Goal: Task Accomplishment & Management: Complete application form

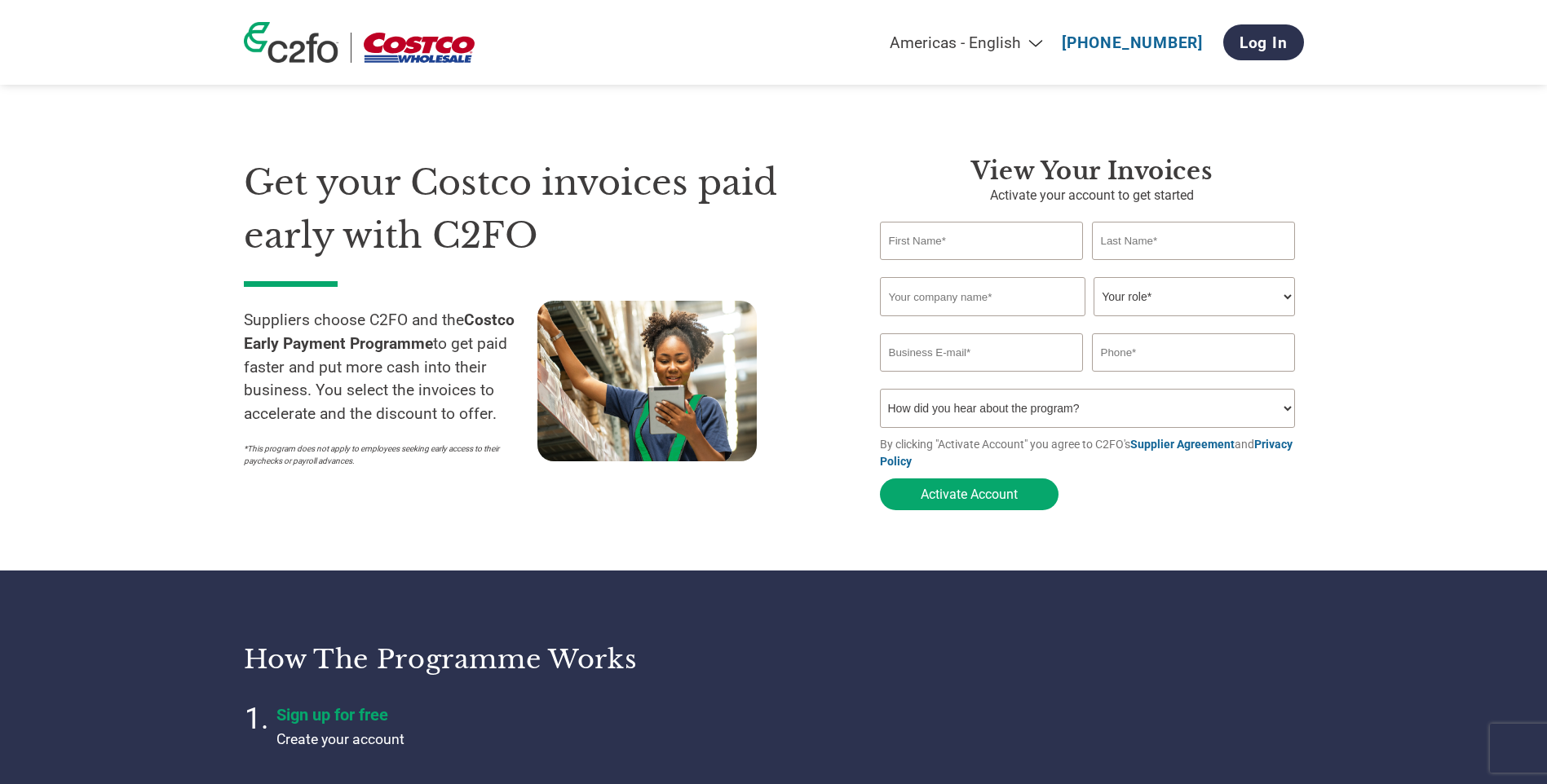
select select "en-[GEOGRAPHIC_DATA]"
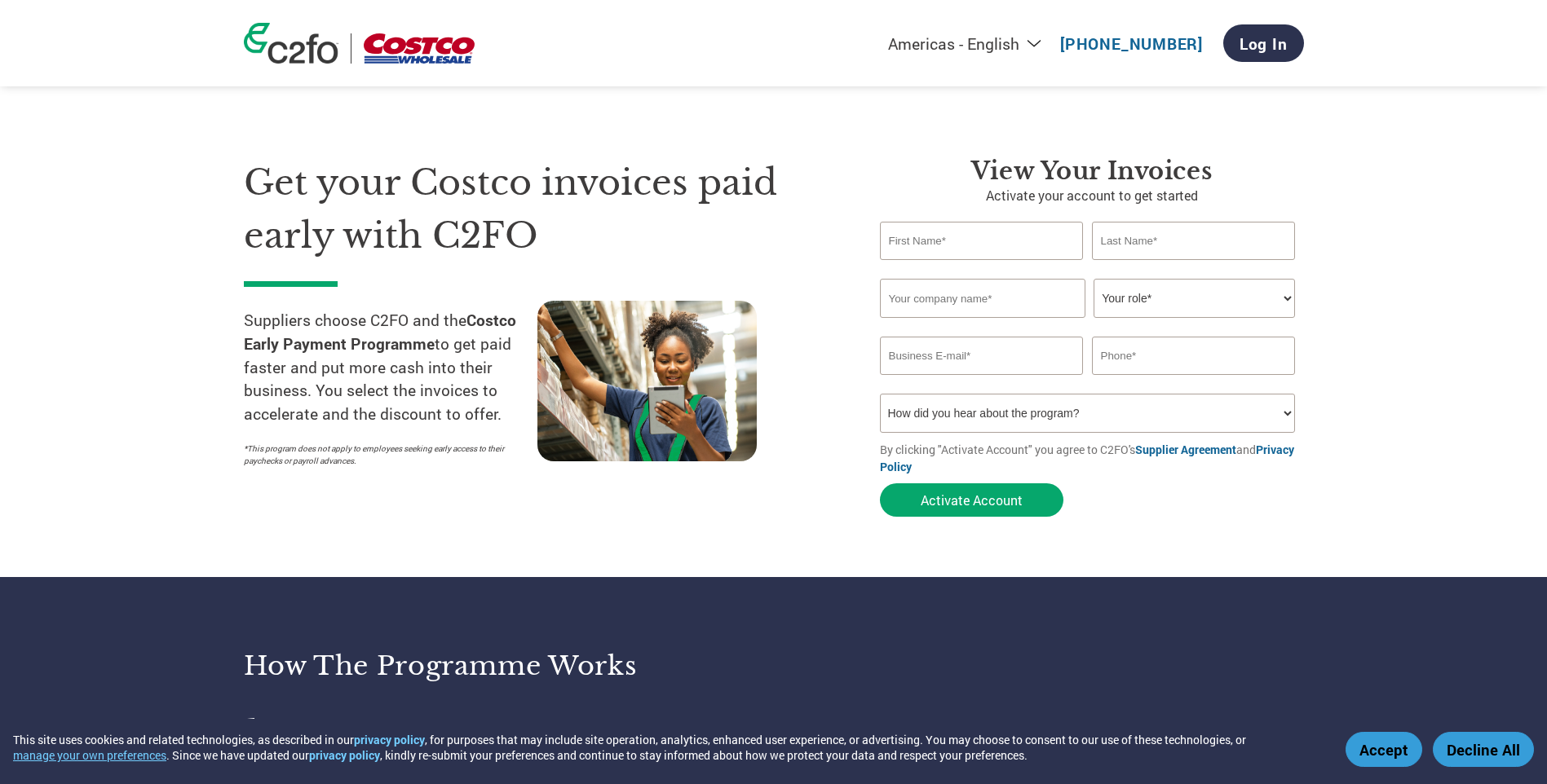
click at [1530, 25] on header "Americas - English Américas - Español [GEOGRAPHIC_DATA] - Português [GEOGRAPHIC…" at bounding box center [773, 43] width 1547 height 87
click at [959, 251] on input "text" at bounding box center [982, 241] width 204 height 38
type input "Shenal"
type input "[PERSON_NAME]"
type input "Clamms Seafood Pty Ltd"
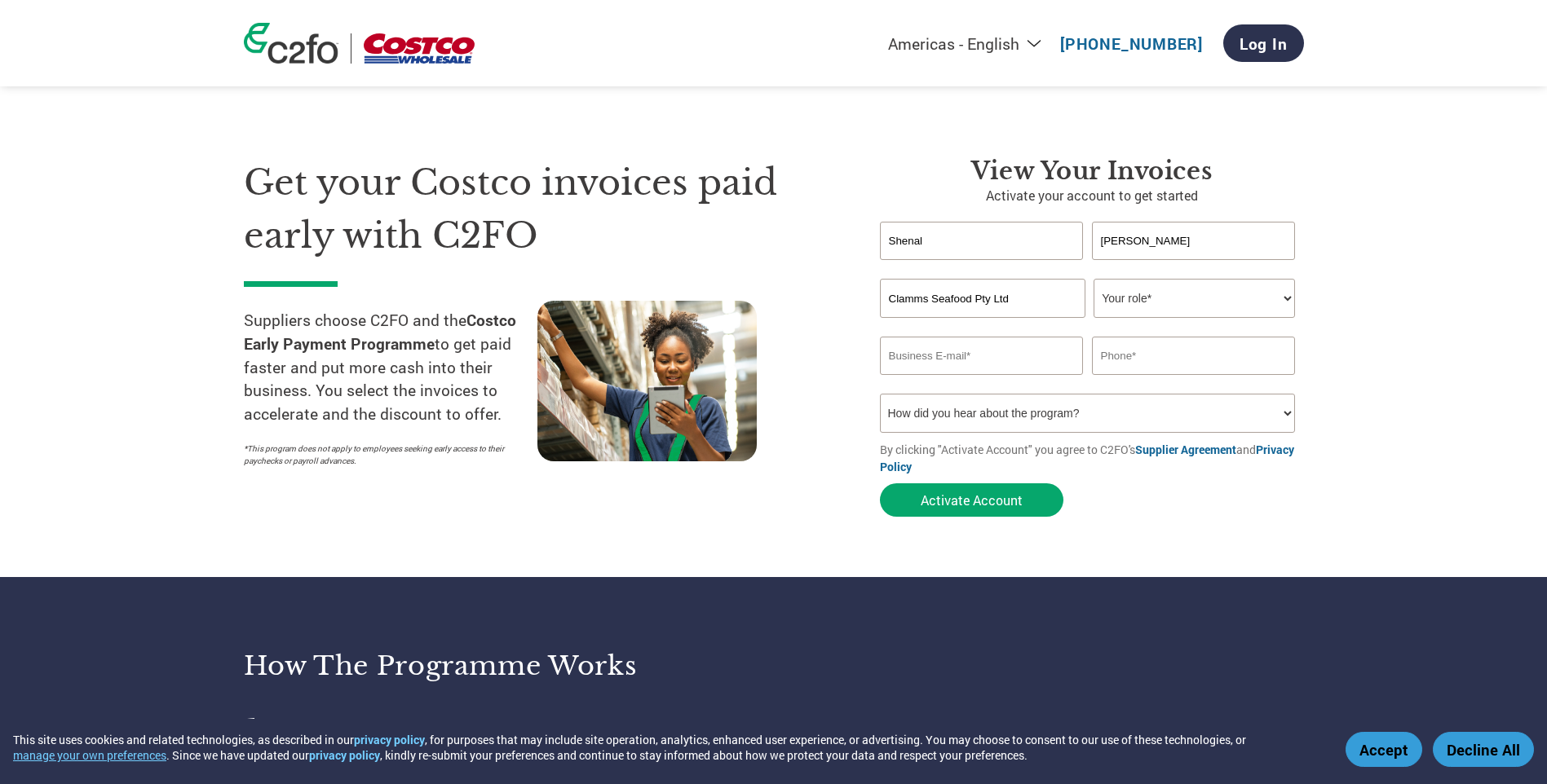
type input "[EMAIL_ADDRESS][DOMAIN_NAME]"
type input "0431211308"
click at [1257, 419] on select "How did you hear about the program? Received a letter Email Social Media Online…" at bounding box center [1088, 413] width 416 height 39
select select "Email"
click at [881, 394] on select "How did you hear about the program? Received a letter Email Social Media Online…" at bounding box center [1088, 413] width 416 height 39
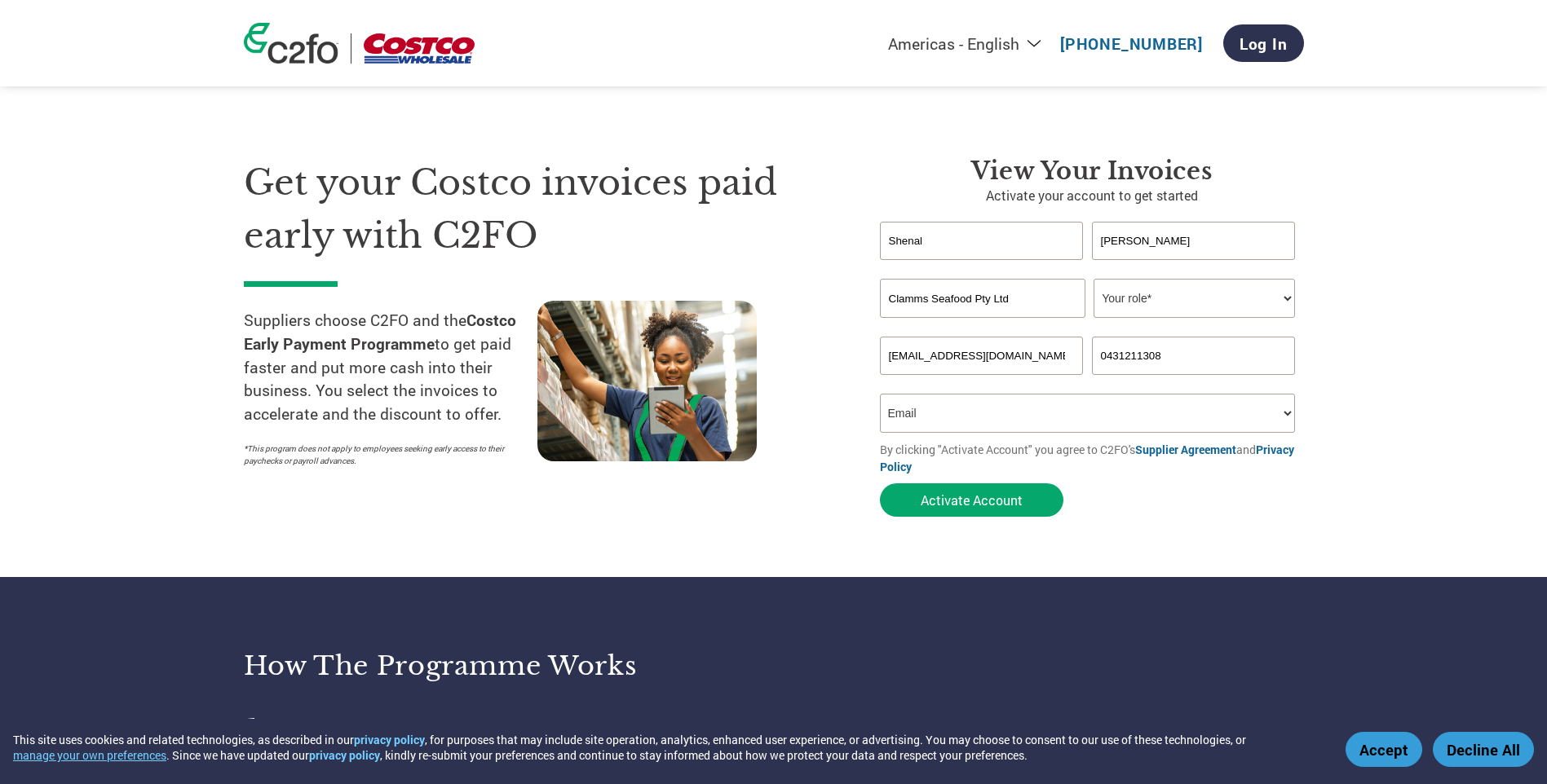
click at [1138, 417] on select "How did you hear about the program? Received a letter Email Social Media Online…" at bounding box center [1088, 413] width 416 height 39
click at [1178, 301] on select "Your role* CFO Controller Credit Manager Finance Director Treasurer CEO Preside…" at bounding box center [1195, 298] width 202 height 39
select select "CONTROLLER"
click at [1094, 279] on select "Your role* CFO Controller Credit Manager Finance Director Treasurer CEO Preside…" at bounding box center [1195, 298] width 202 height 39
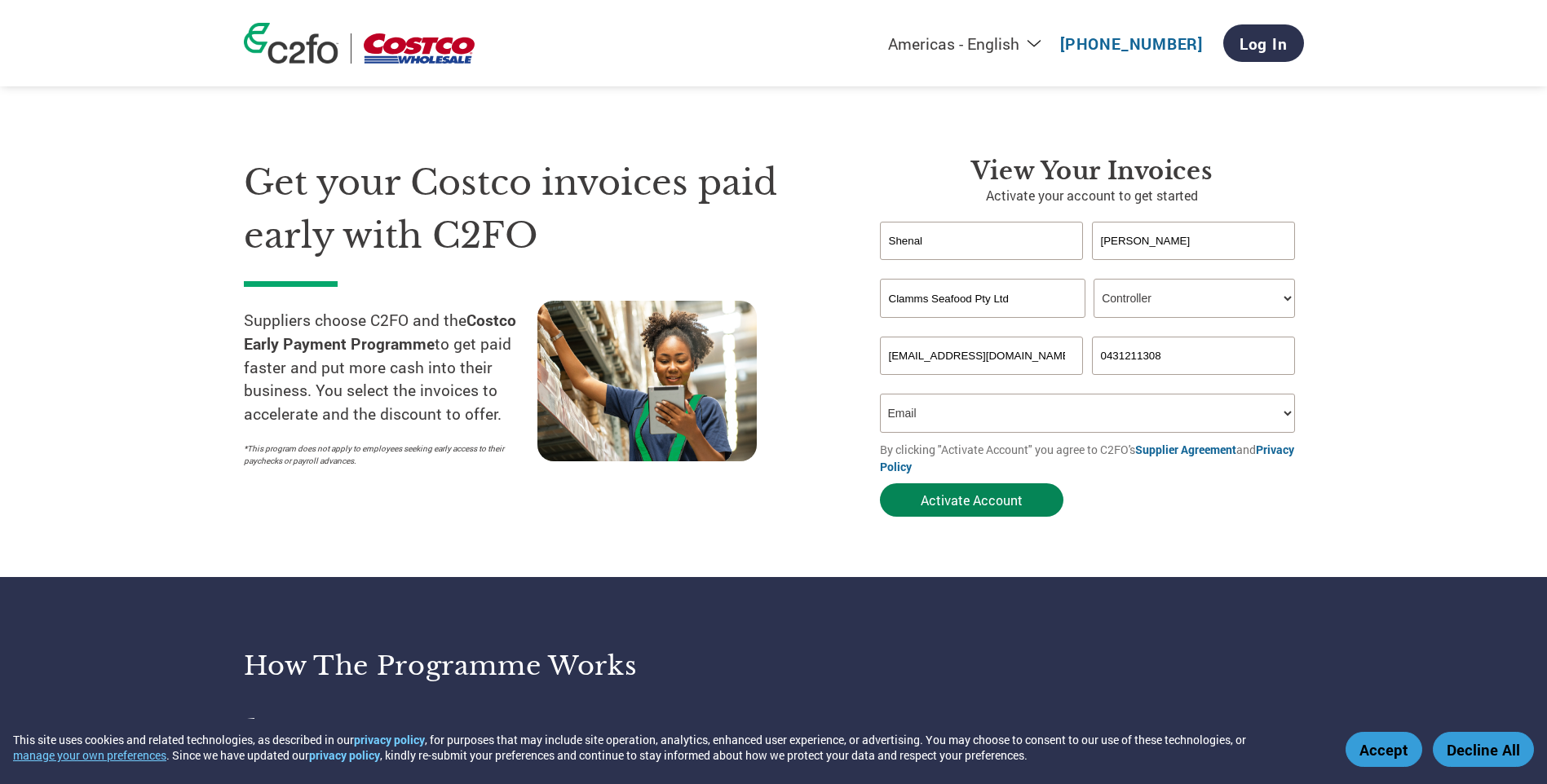
click at [947, 501] on button "Activate Account" at bounding box center [972, 500] width 184 height 33
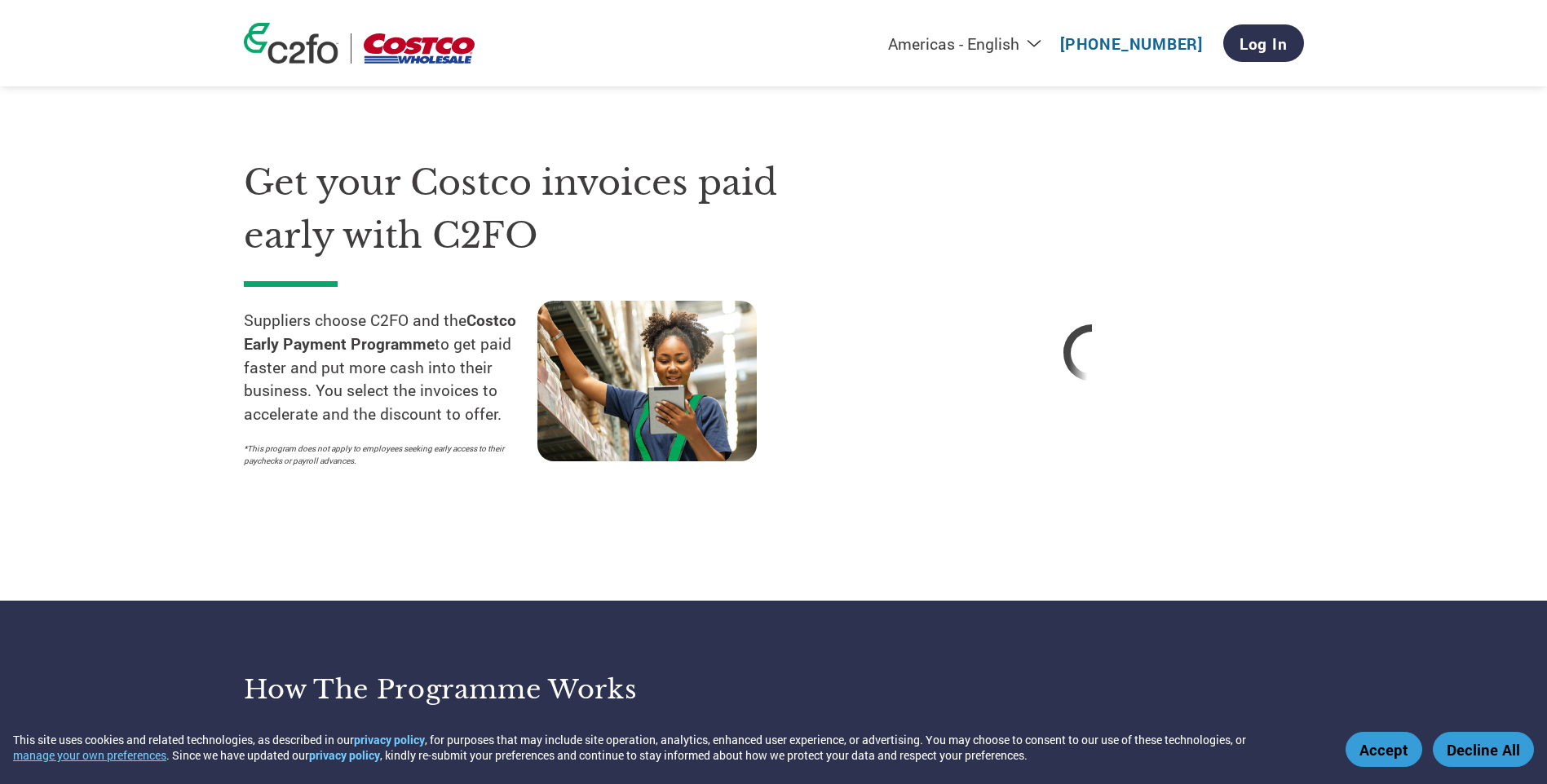
select select "en-[GEOGRAPHIC_DATA]"
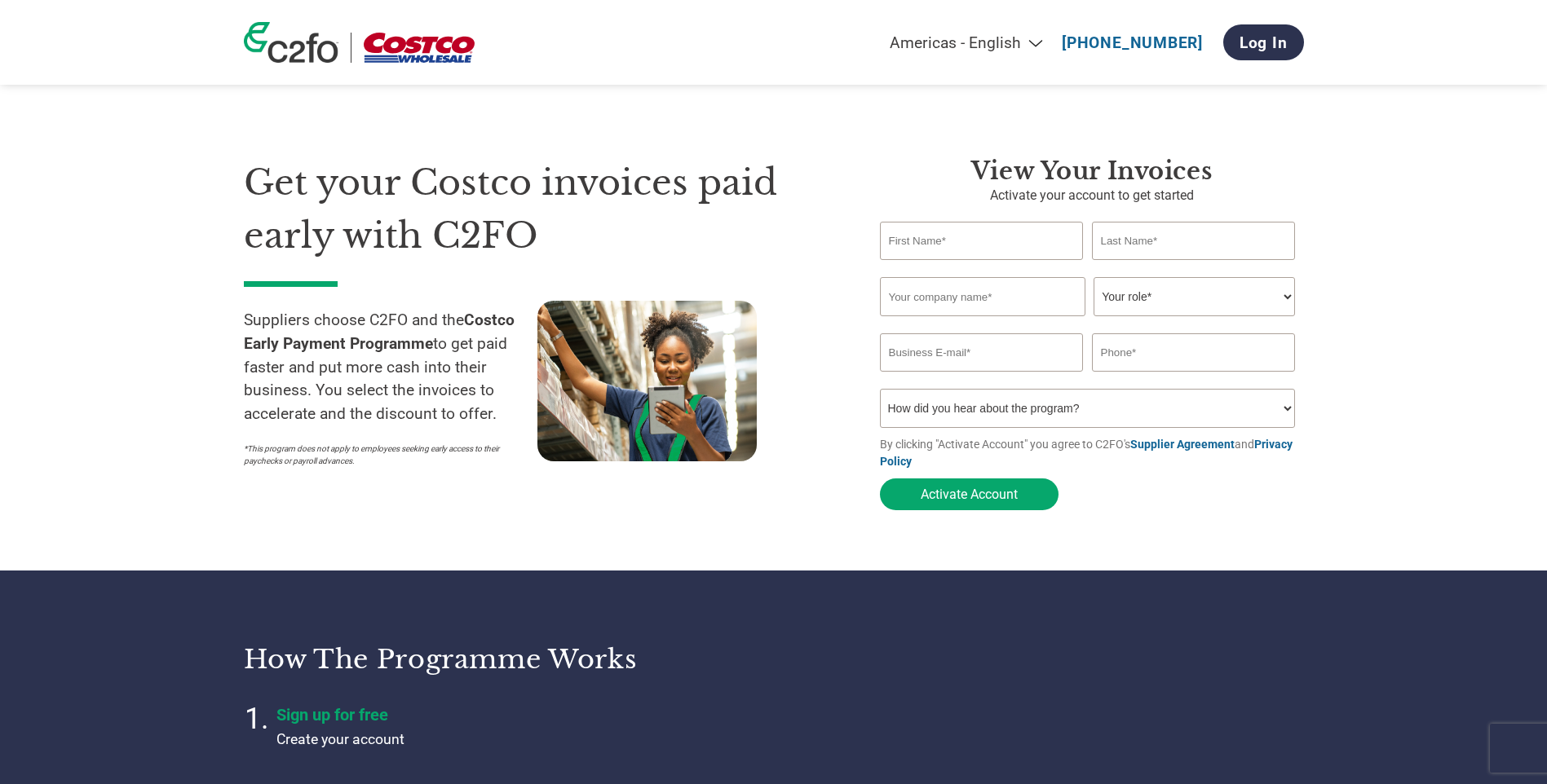
select select "en-[GEOGRAPHIC_DATA]"
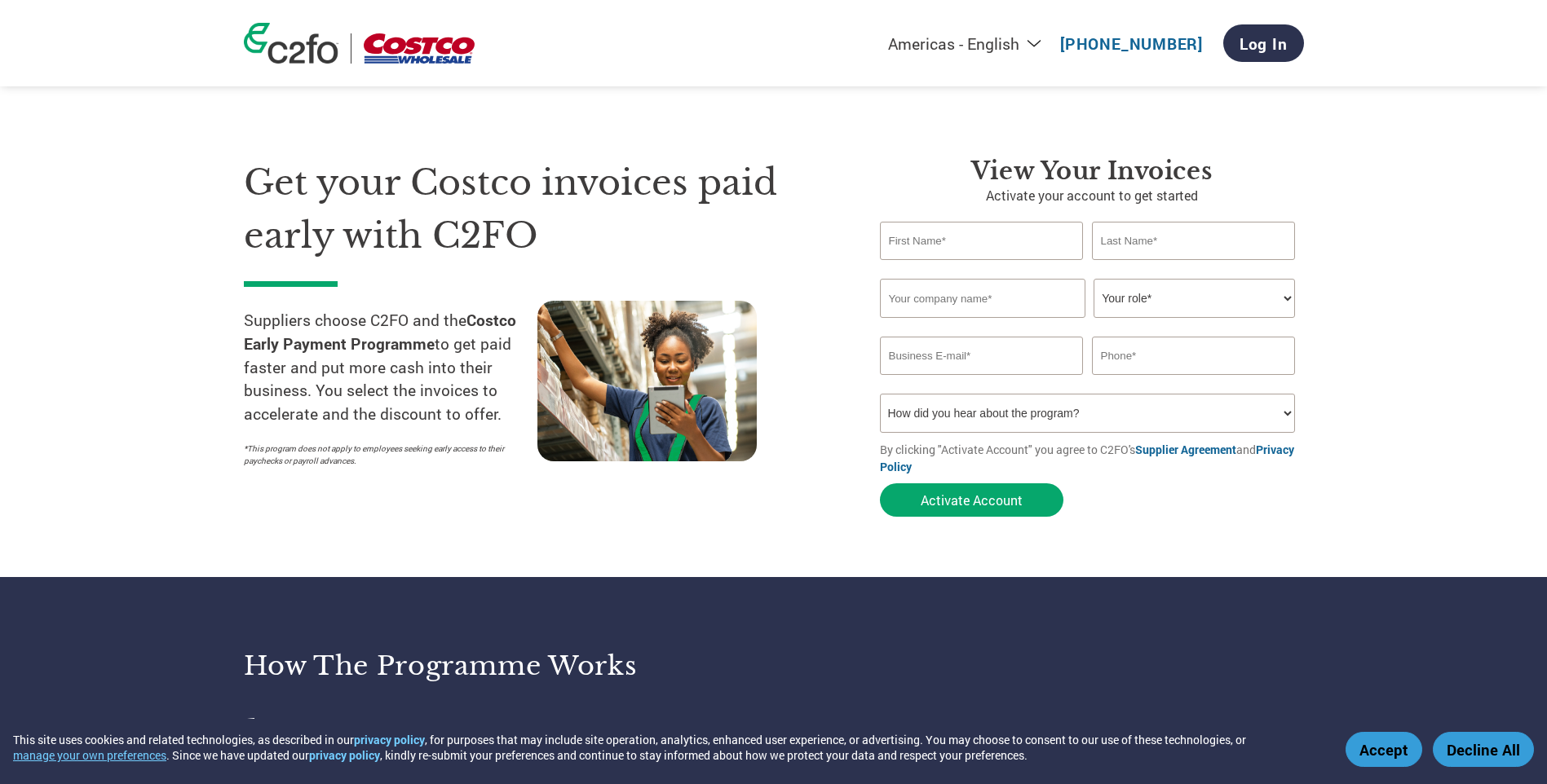
select select "en-[GEOGRAPHIC_DATA]"
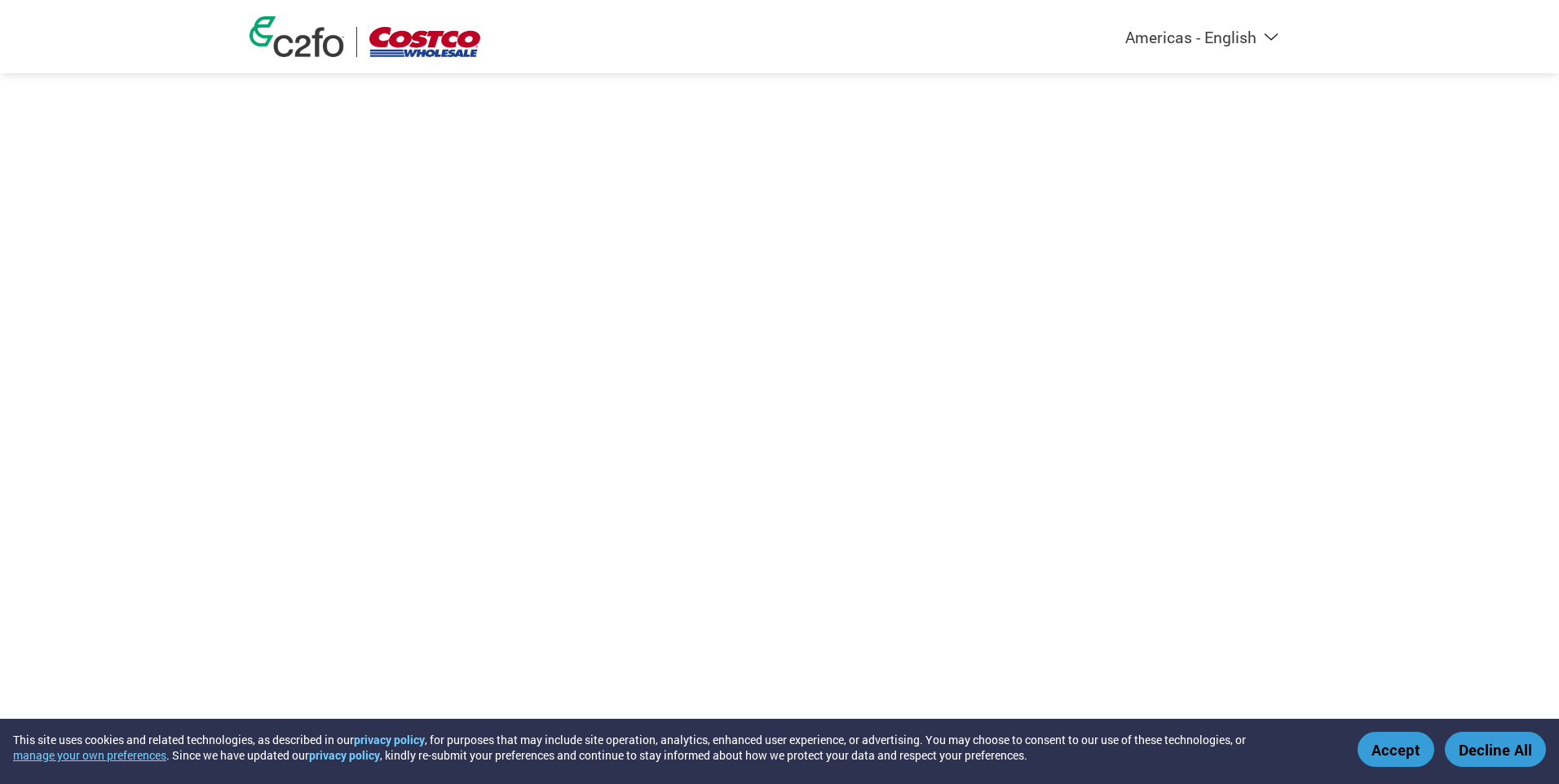
select select "en-[GEOGRAPHIC_DATA]"
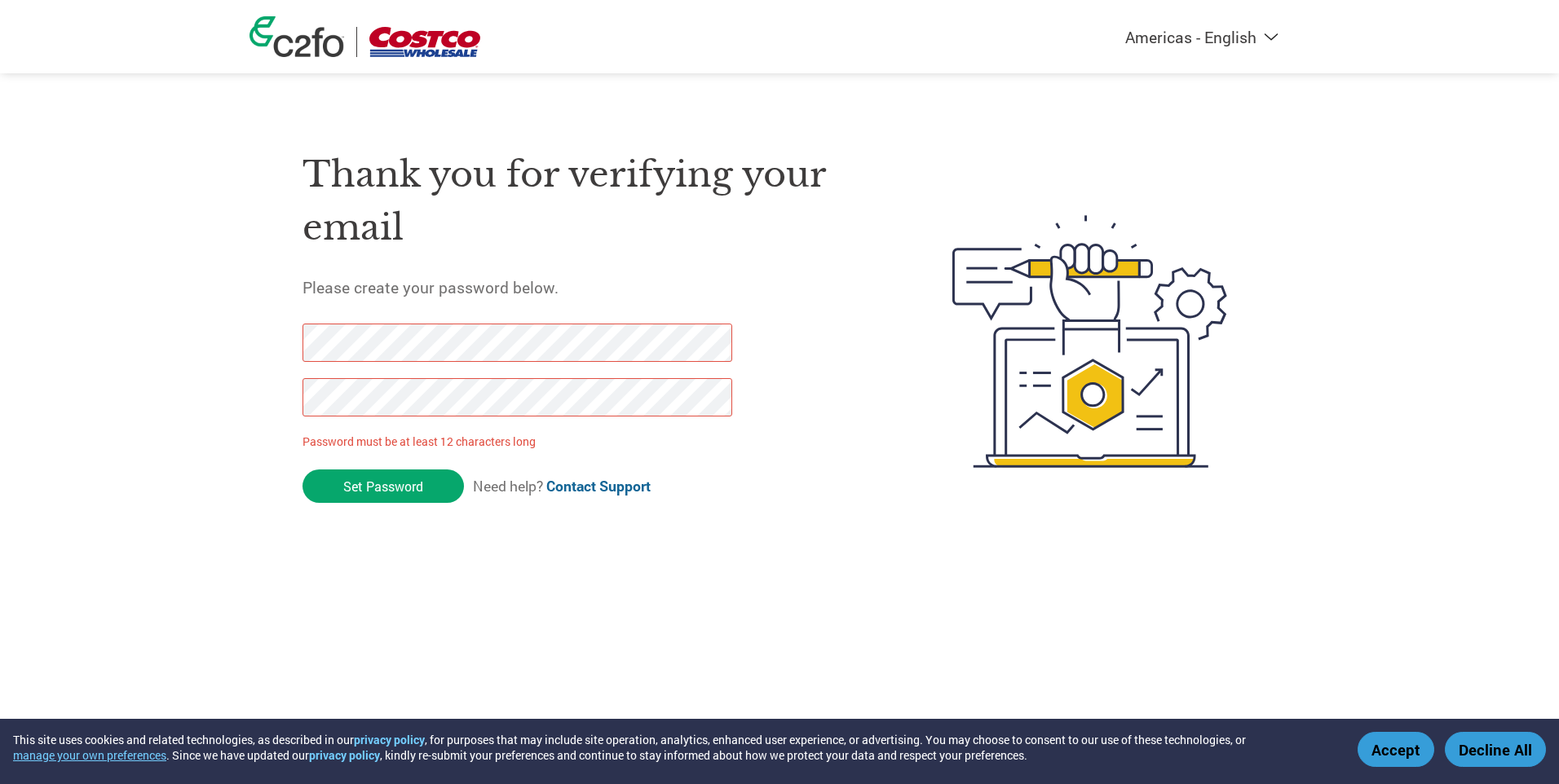
drag, startPoint x: 368, startPoint y: 474, endPoint x: 227, endPoint y: 318, distance: 210.3
click at [230, 318] on div "Americas - English Américas - Español Américas - Português Amériques - Français…" at bounding box center [780, 276] width 1559 height 552
click at [9, 312] on div "Americas - English Américas - Español Américas - Português Amériques - Français…" at bounding box center [780, 276] width 1559 height 552
click at [372, 481] on input "Set Password" at bounding box center [384, 486] width 162 height 33
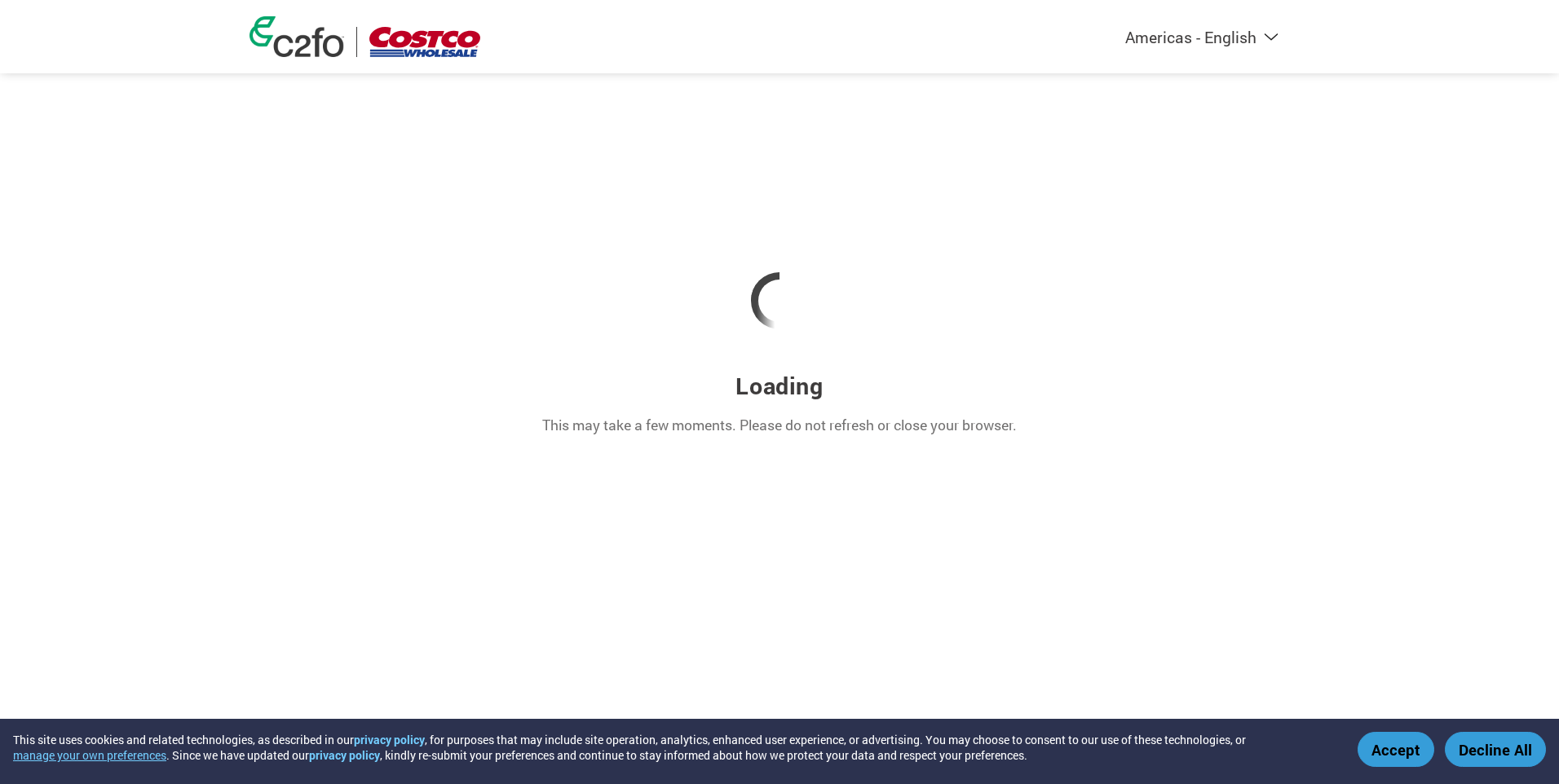
click at [1393, 748] on button "Accept" at bounding box center [1396, 749] width 77 height 35
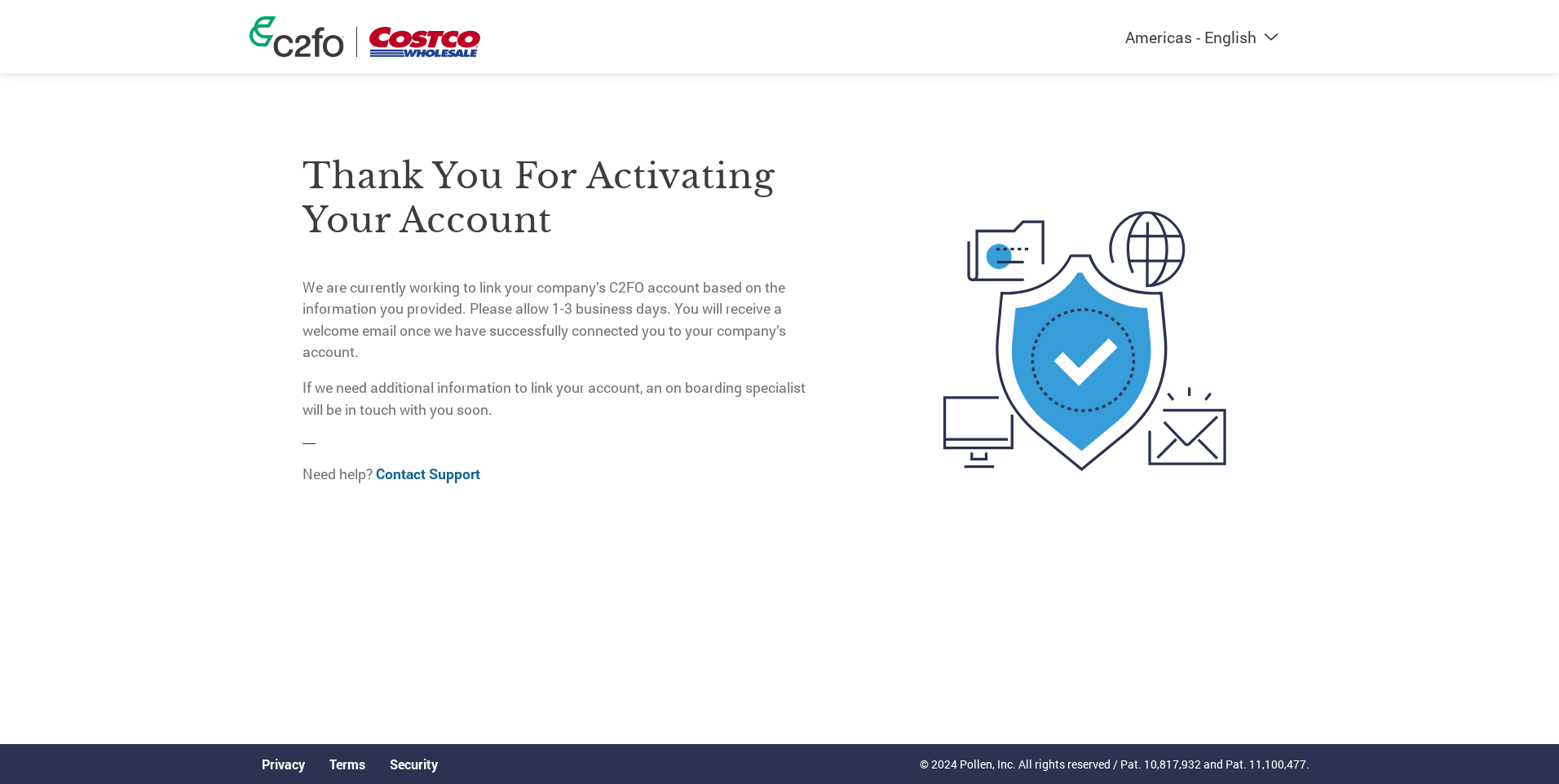
click at [572, 204] on h3 "Thank you for activating your account" at bounding box center [561, 198] width 516 height 88
